Goal: Task Accomplishment & Management: Manage account settings

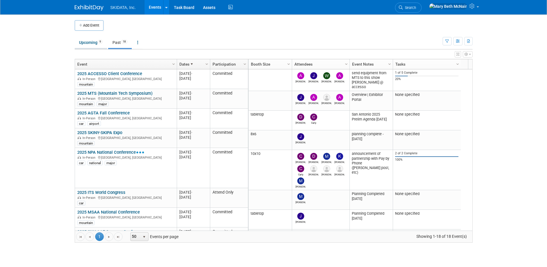
click at [87, 42] on link "Upcoming 9" at bounding box center [91, 42] width 32 height 11
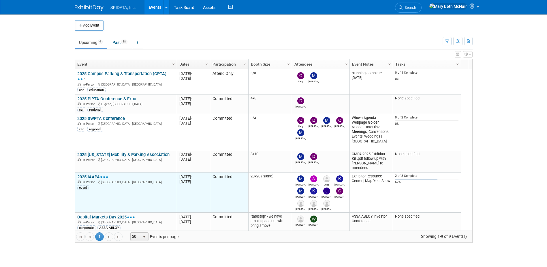
click at [91, 175] on link "2025 IAAPA" at bounding box center [92, 176] width 31 height 5
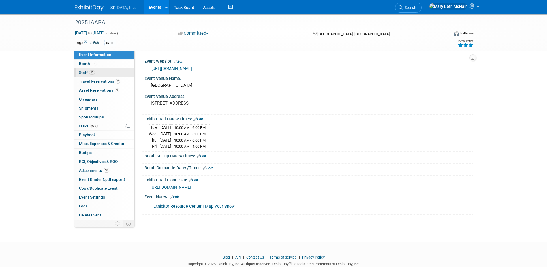
click at [84, 74] on span "Staff 11" at bounding box center [87, 72] width 16 height 5
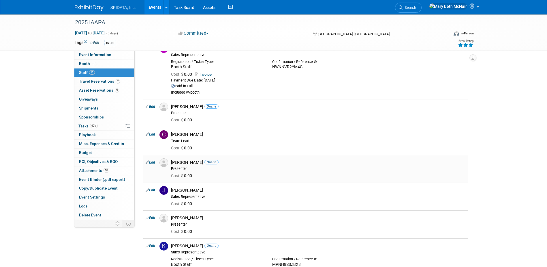
scroll to position [87, 0]
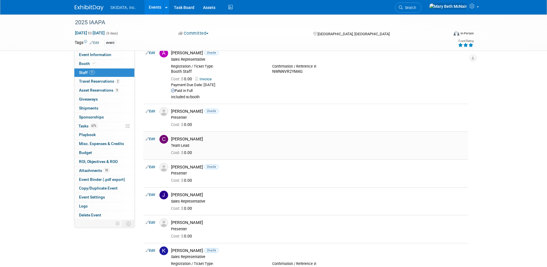
click at [152, 139] on link "Edit" at bounding box center [151, 139] width 10 height 4
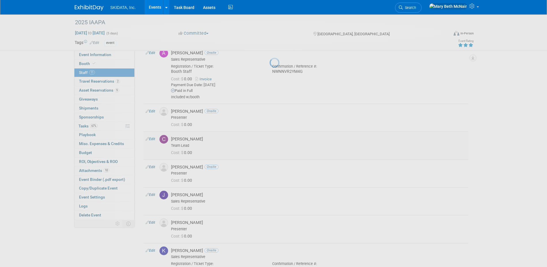
select select "1aab8b08-48e5-4fb1-850a-740344c73d1d"
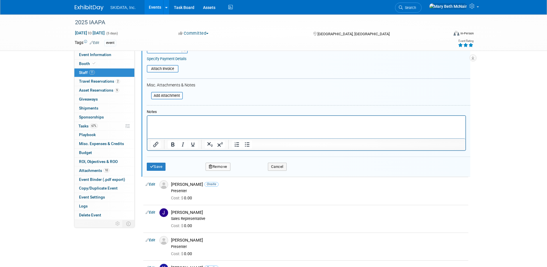
scroll to position [268, 0]
click at [227, 166] on button "Remove" at bounding box center [218, 166] width 25 height 8
click at [252, 170] on link "Yes" at bounding box center [249, 170] width 17 height 9
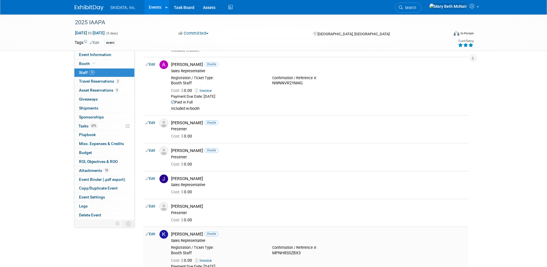
scroll to position [0, 0]
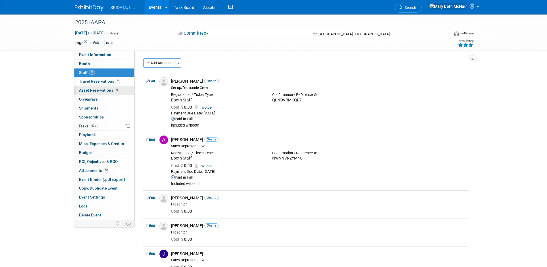
click at [97, 91] on span "Asset Reservations 9" at bounding box center [99, 90] width 40 height 5
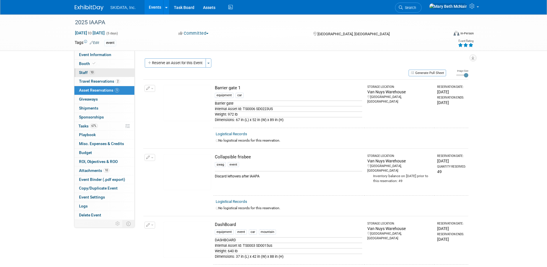
click at [97, 74] on link "10 Staff 10" at bounding box center [104, 72] width 60 height 9
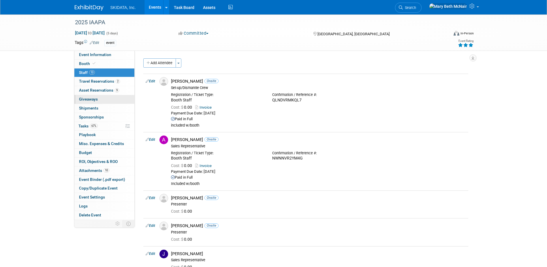
click at [89, 101] on span "Giveaways 0" at bounding box center [88, 99] width 19 height 5
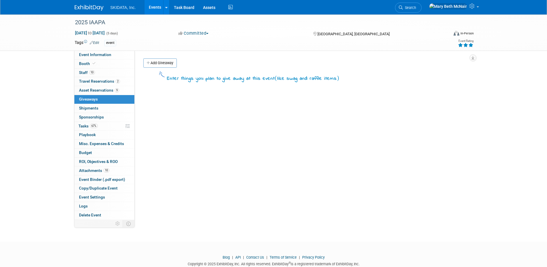
click at [183, 137] on div "Event Website: Edit https://iaapa.org/expos-and-events/iaapa-expo Event Venue N…" at bounding box center [304, 134] width 338 height 169
click at [102, 90] on span "Asset Reservations 9" at bounding box center [99, 90] width 40 height 5
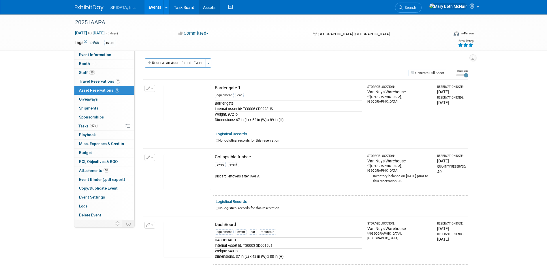
click at [211, 8] on link "Assets" at bounding box center [209, 7] width 21 height 14
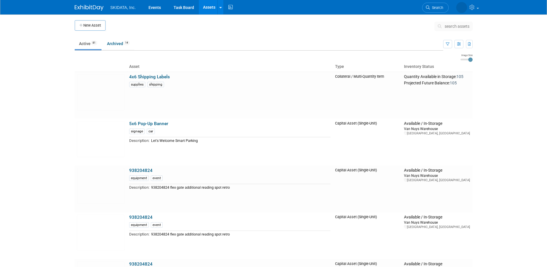
click at [462, 26] on span "search assets" at bounding box center [457, 26] width 25 height 5
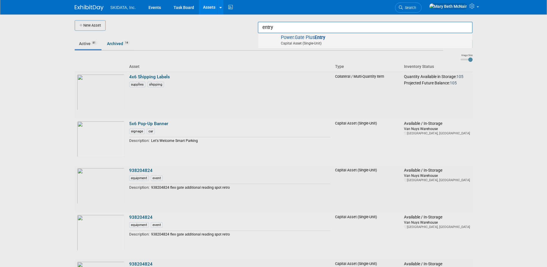
click at [318, 38] on strong "Entry" at bounding box center [320, 37] width 11 height 5
type input "Power.Gate Plus Entry"
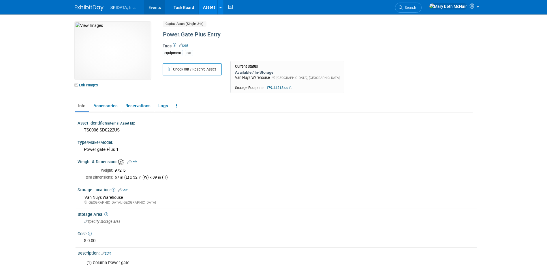
click at [160, 6] on link "Events" at bounding box center [154, 7] width 21 height 14
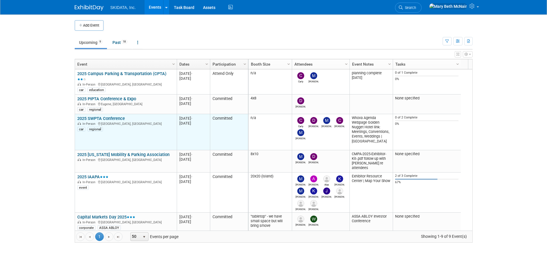
click at [116, 117] on link "2025 SWPTA Conference" at bounding box center [101, 118] width 48 height 5
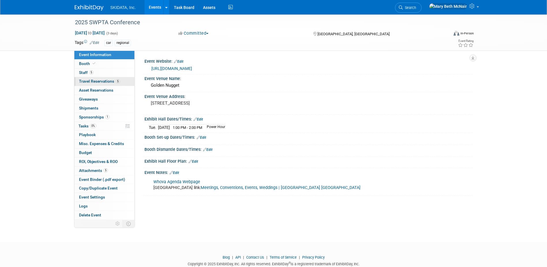
click at [91, 83] on span "Travel Reservations 5" at bounding box center [99, 81] width 41 height 5
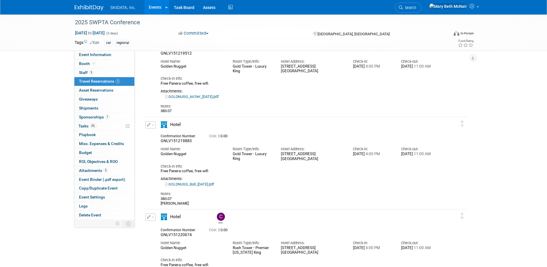
scroll to position [58, 0]
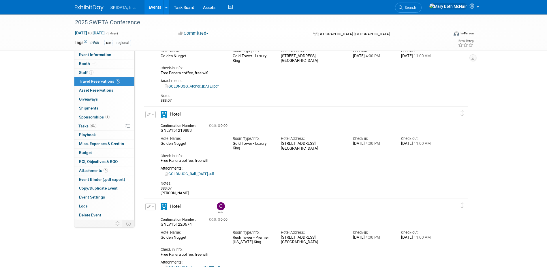
click at [152, 116] on button "button" at bounding box center [150, 114] width 10 height 7
click at [161, 126] on button "Edit Reservation" at bounding box center [170, 124] width 49 height 8
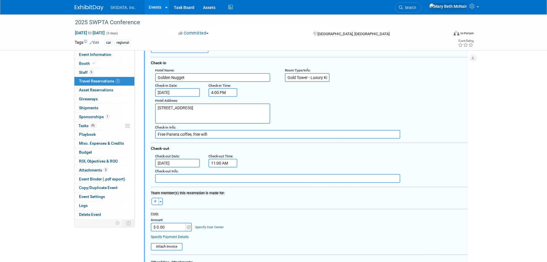
scroll to position [157, 0]
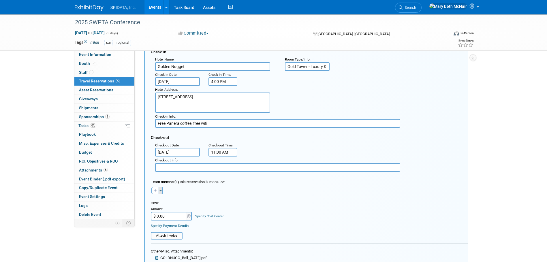
click at [162, 190] on button "Toggle Dropdown" at bounding box center [161, 191] width 4 height 8
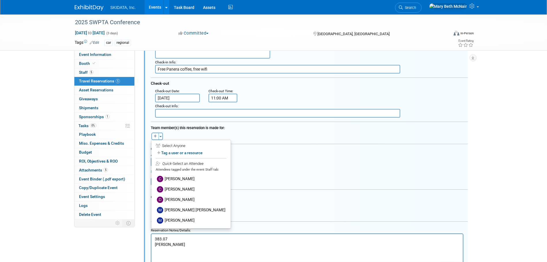
scroll to position [215, 0]
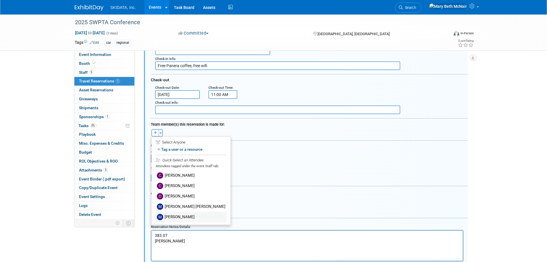
click at [175, 214] on label "[PERSON_NAME]" at bounding box center [191, 217] width 71 height 10
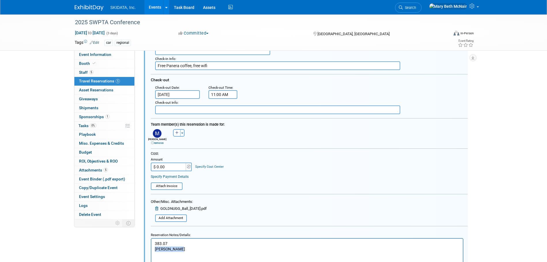
drag, startPoint x: 178, startPoint y: 250, endPoint x: 302, endPoint y: 488, distance: 268.6
click at [151, 249] on html "383.07 Michael Ball" at bounding box center [307, 245] width 312 height 13
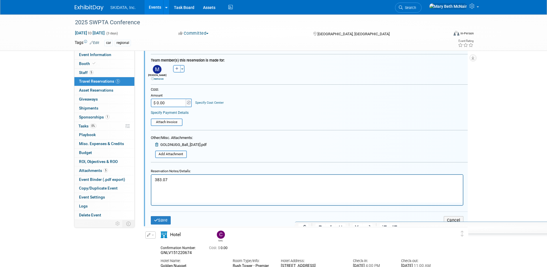
scroll to position [301, 0]
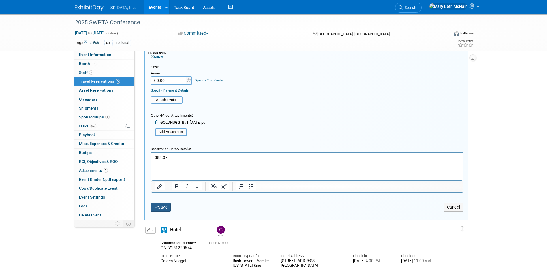
click at [158, 209] on icon "submit" at bounding box center [156, 207] width 4 height 4
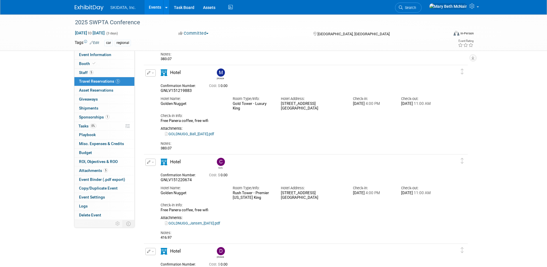
scroll to position [0, 0]
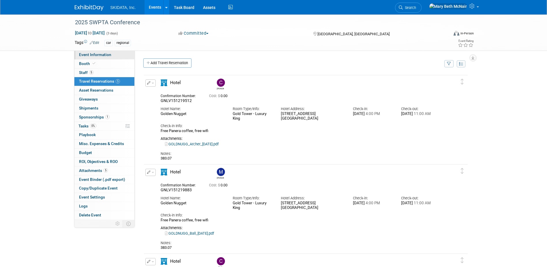
click at [87, 58] on link "Event Information" at bounding box center [104, 54] width 60 height 9
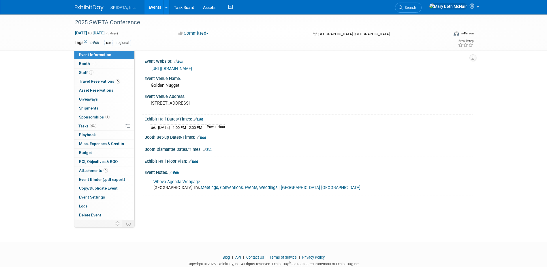
click at [192, 66] on link "https://southwestparking.org/events" at bounding box center [171, 68] width 41 height 5
click at [86, 80] on span "Travel Reservations 5" at bounding box center [99, 81] width 41 height 5
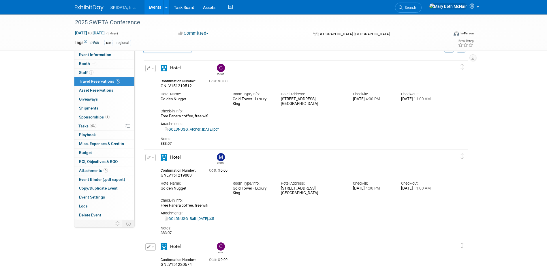
scroll to position [29, 0]
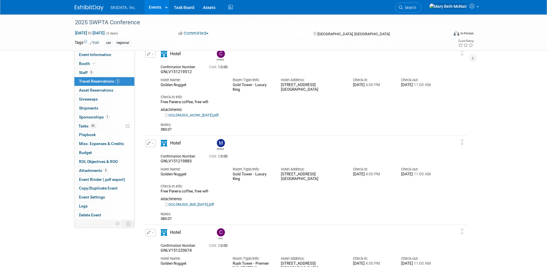
click at [42, 36] on div "2025 SWPTA Conference Oct 27, 2025 to Oct 29, 2025 (3 days) Oct 27, 2025 to Oct…" at bounding box center [273, 32] width 547 height 36
click at [83, 57] on link "Event Information" at bounding box center [104, 54] width 60 height 9
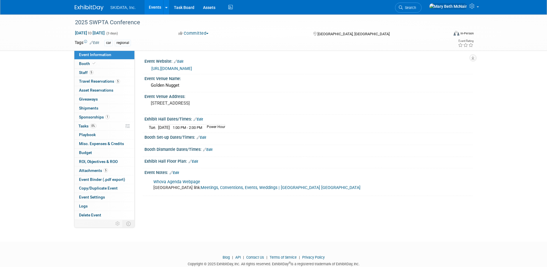
click at [165, 180] on link "Whova Agenda Webpage" at bounding box center [176, 181] width 47 height 5
click at [151, 7] on link "Events" at bounding box center [155, 7] width 21 height 14
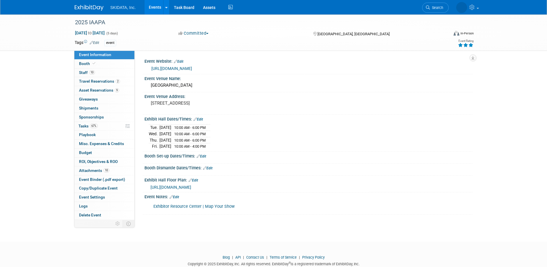
click at [192, 209] on link "Exhibitor Resource Center | Map Your Show" at bounding box center [193, 206] width 81 height 5
